Goal: Task Accomplishment & Management: Manage account settings

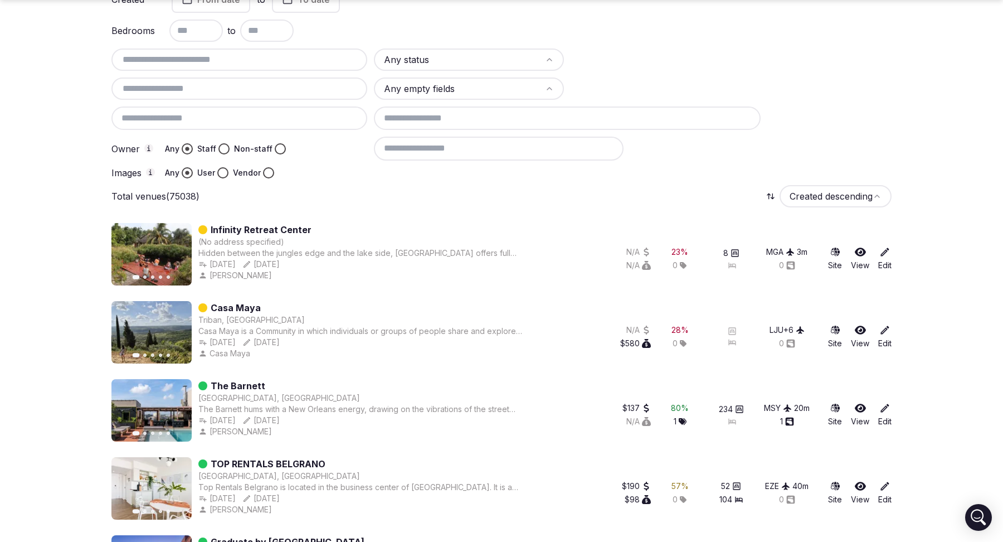
scroll to position [116, 0]
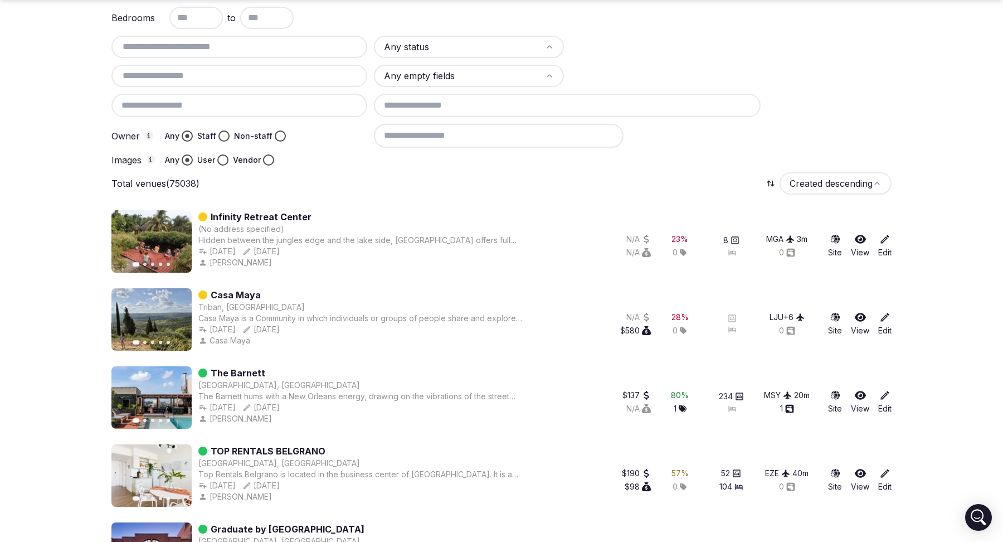
click at [883, 399] on icon at bounding box center [885, 395] width 11 height 11
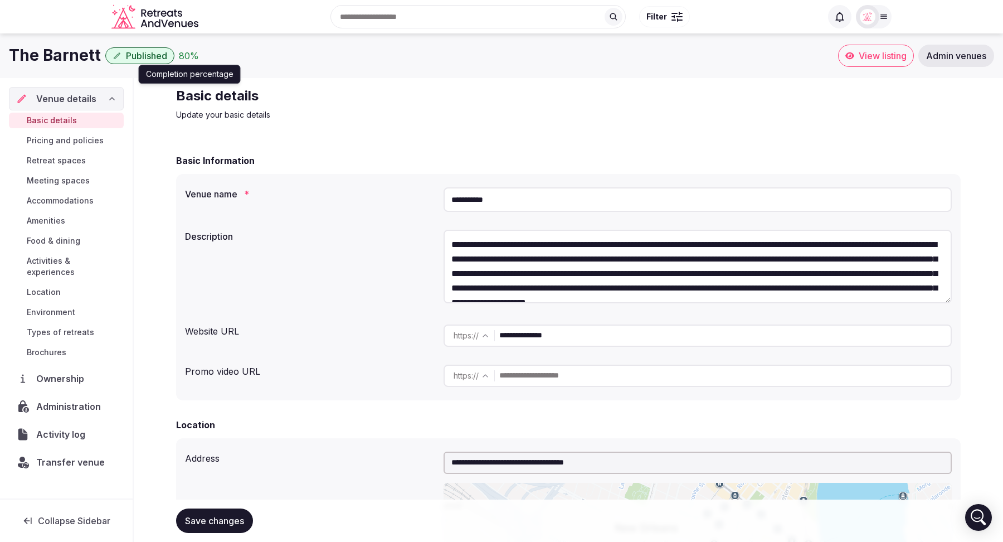
click at [188, 58] on div "80 %" at bounding box center [189, 55] width 20 height 13
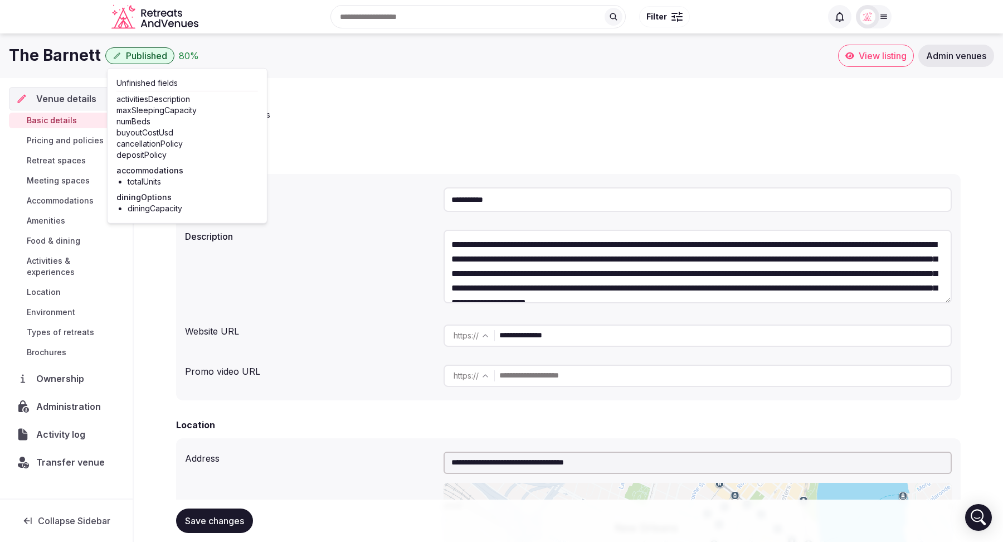
click at [256, 48] on div "The [PERSON_NAME] Published 80 %" at bounding box center [423, 56] width 829 height 22
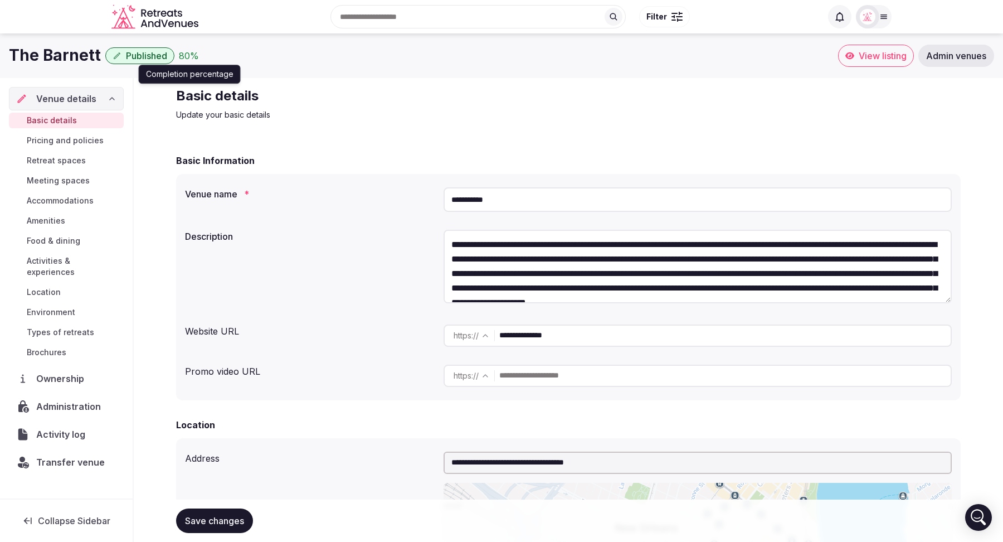
click at [193, 55] on div "80 %" at bounding box center [189, 55] width 20 height 13
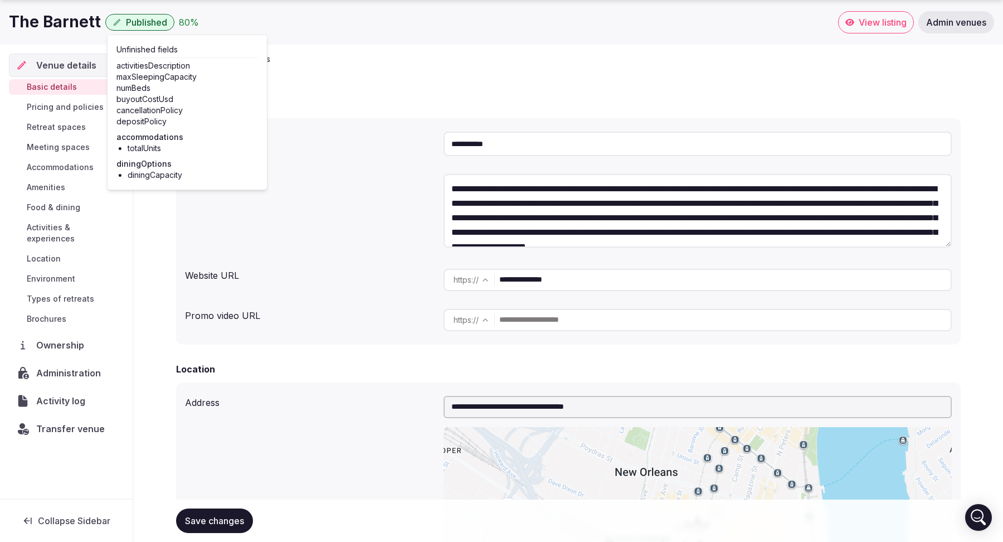
click at [336, 153] on div "**********" at bounding box center [568, 143] width 767 height 33
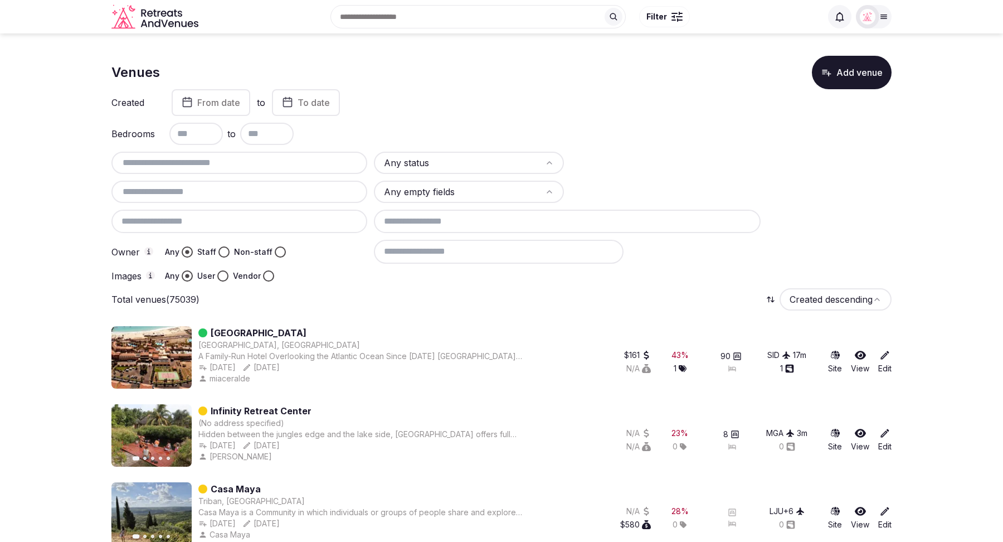
click at [882, 358] on icon at bounding box center [885, 355] width 8 height 8
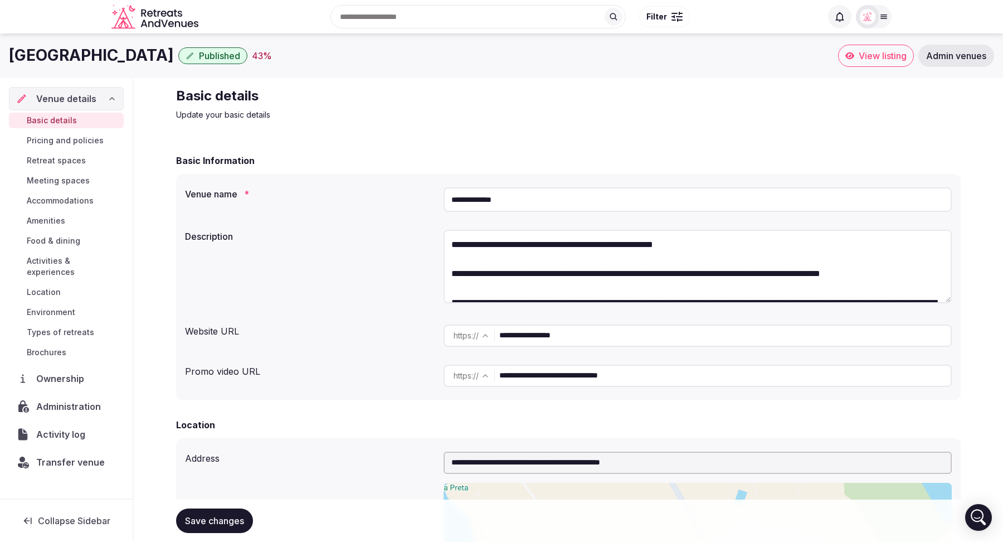
click at [70, 400] on span "Administration" at bounding box center [70, 406] width 69 height 13
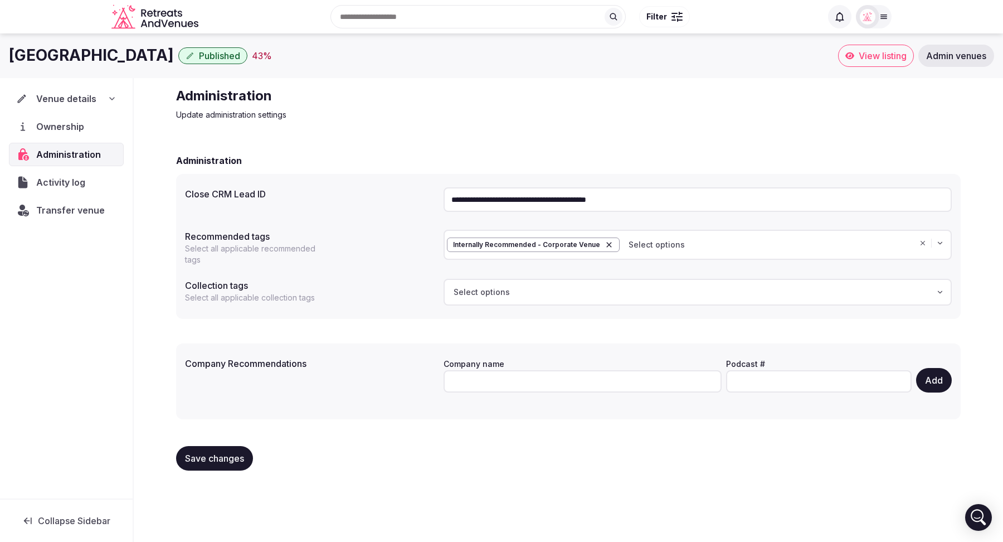
click at [689, 244] on div "Internally Recommended - Corporate Venue Select options" at bounding box center [698, 244] width 502 height 14
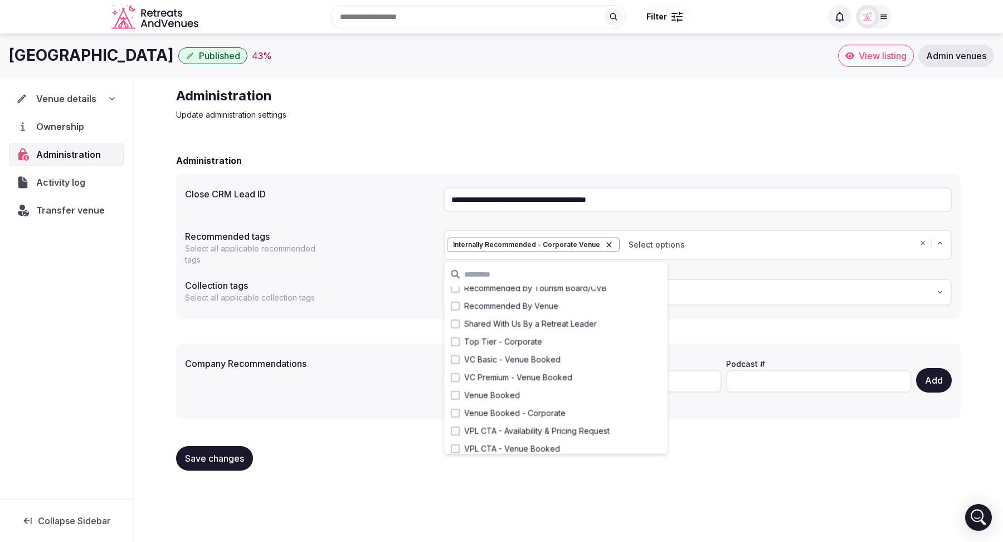
scroll to position [224, 0]
